Goal: Information Seeking & Learning: Find specific fact

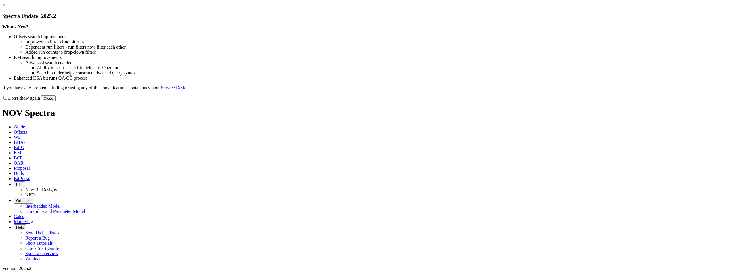
drag, startPoint x: 0, startPoint y: 0, endPoint x: 493, endPoint y: 45, distance: 494.8
click at [5, 7] on link "×" at bounding box center [3, 4] width 3 height 5
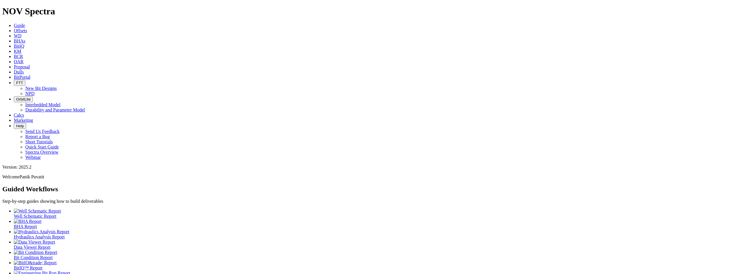
click at [21, 49] on span "KM" at bounding box center [17, 51] width 7 height 5
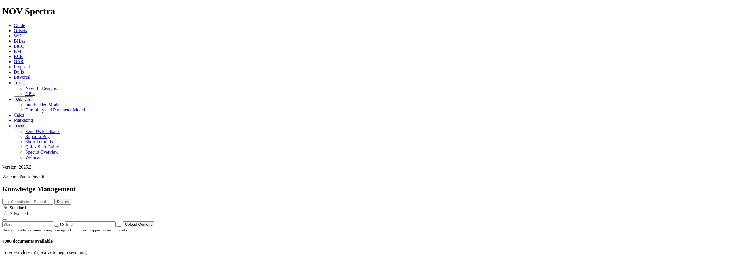
click at [53, 199] on input "text" at bounding box center [27, 202] width 51 height 6
type input "iadc117"
click at [54, 199] on button "Search" at bounding box center [62, 202] width 17 height 6
drag, startPoint x: 453, startPoint y: 32, endPoint x: 328, endPoint y: 31, distance: 125.4
click at [330, 186] on div "Knowledge Management iadc117 Search Standard Advanced to Upload Content" at bounding box center [366, 207] width 729 height 42
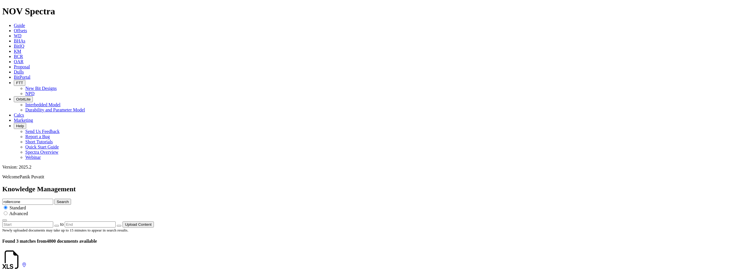
type input "rollercone"
click at [54, 199] on button "Search" at bounding box center [62, 202] width 17 height 6
drag, startPoint x: 456, startPoint y: 32, endPoint x: 352, endPoint y: 28, distance: 104.2
click at [354, 186] on div "Knowledge Management rollercone Search Standard Advanced to Upload Content" at bounding box center [366, 207] width 729 height 42
type input "6" rollercone"
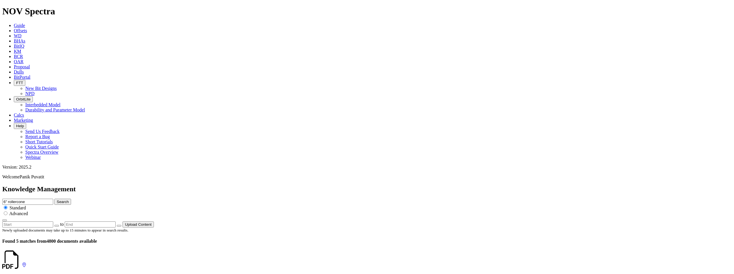
click at [54, 199] on button "Search" at bounding box center [62, 202] width 17 height 6
click at [27, 28] on span "Offsets" at bounding box center [20, 30] width 13 height 5
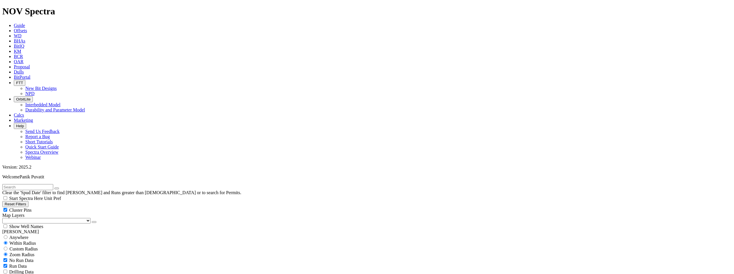
click at [28, 235] on span "Anywhere" at bounding box center [18, 237] width 19 height 5
radio input "true"
radio input "false"
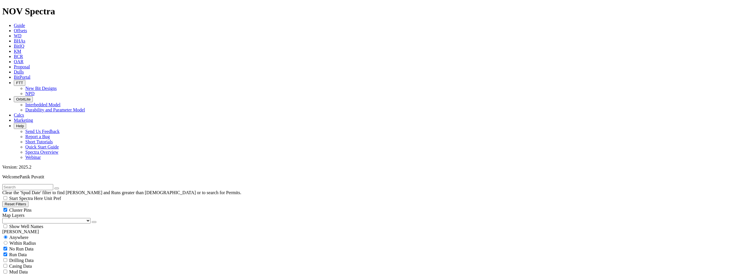
scroll to position [173, 0]
select select "6"
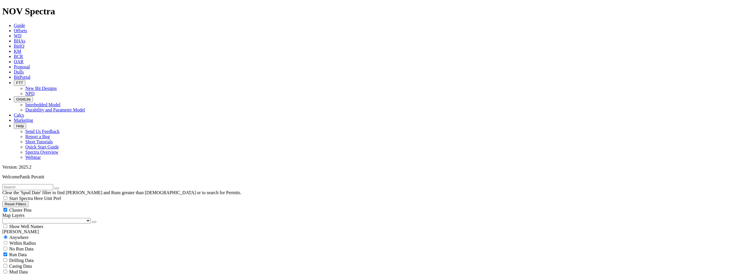
checkbox input "false"
select select "? number:6 ?"
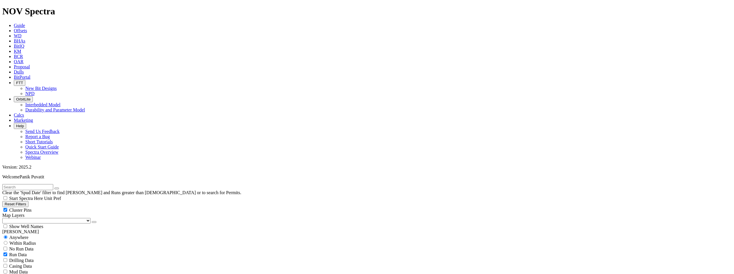
checkbox input "true"
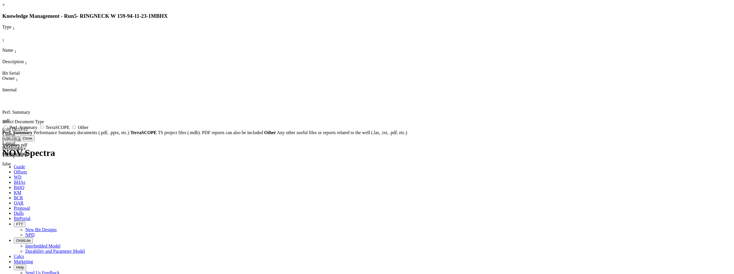
click at [35, 142] on button "Close" at bounding box center [27, 138] width 14 height 6
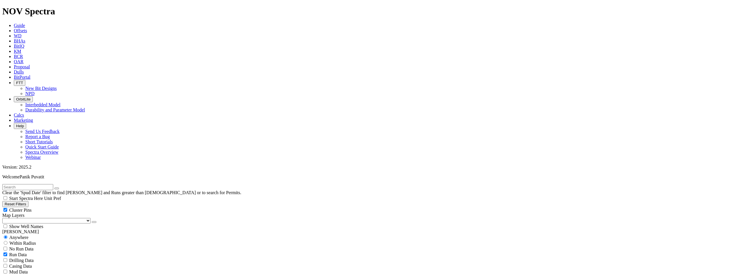
scroll to position [173, 0]
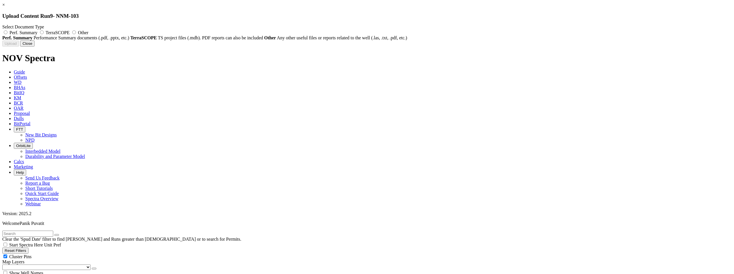
click at [35, 47] on button "Close" at bounding box center [27, 44] width 14 height 6
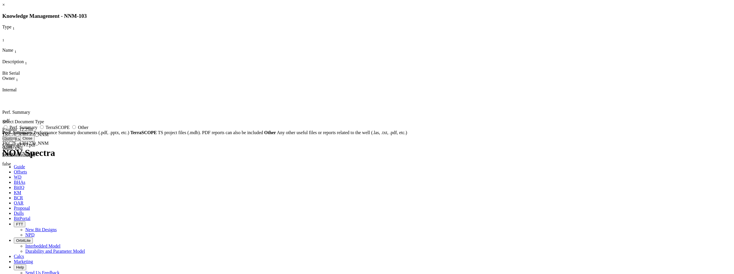
click at [29, 127] on div "PSumm_12.25in TKC76_A301270_NNM Wells_ENI Congo_SENT.pdf" at bounding box center [15, 137] width 27 height 21
drag, startPoint x: 335, startPoint y: 38, endPoint x: 390, endPoint y: 37, distance: 55.5
click at [220, 93] on div "Perf. Summary .pdf PSumm_12.25in TKC76_A301270_NNM Wells_ENI Congo_SENT.pdf PSu…" at bounding box center [111, 136] width 218 height 86
drag, startPoint x: 390, startPoint y: 37, endPoint x: 382, endPoint y: 61, distance: 25.5
click at [223, 93] on div "Perf. Summary .pdf PSumm_12.25in TKC76_A301270_NNM Wells_ENI Congo_SENT.pdf PSu…" at bounding box center [112, 136] width 221 height 86
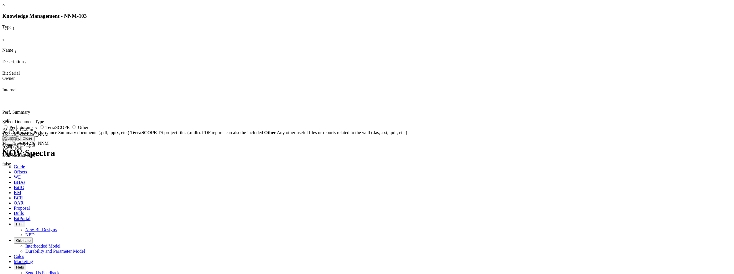
click at [2, 93] on link at bounding box center [2, 93] width 0 height 0
click at [5, 7] on link "×" at bounding box center [3, 4] width 3 height 5
